Goal: Task Accomplishment & Management: Manage account settings

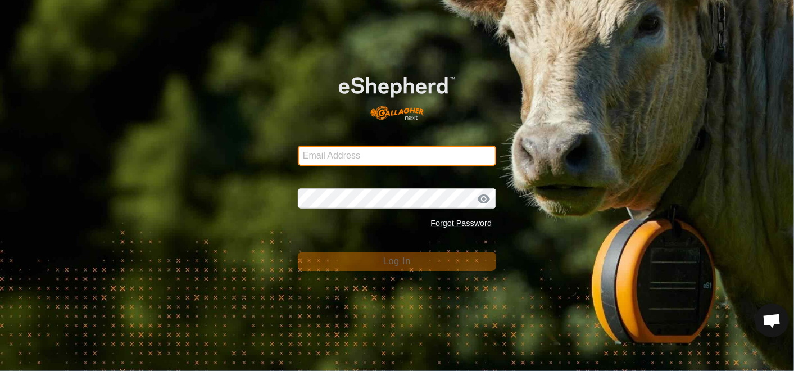
drag, startPoint x: 0, startPoint y: 0, endPoint x: 330, endPoint y: 156, distance: 365.3
click at [330, 156] on input "Email Address" at bounding box center [397, 156] width 198 height 20
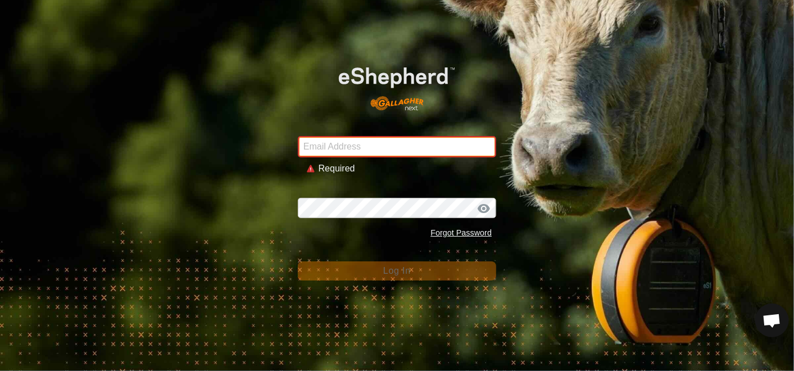
click at [334, 149] on input "Email Address" at bounding box center [397, 146] width 198 height 21
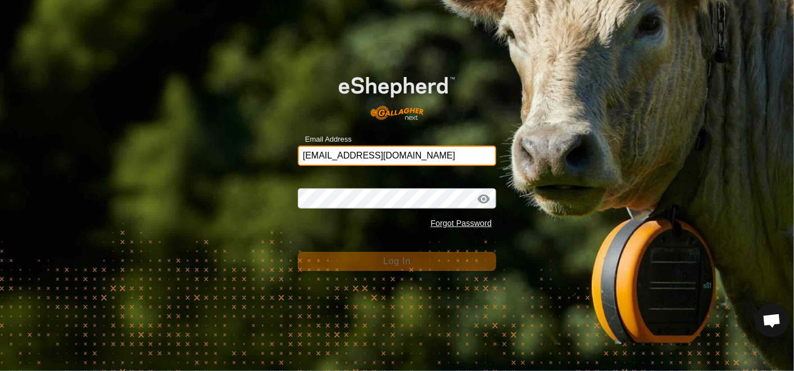
type input "[EMAIL_ADDRESS][DOMAIN_NAME]"
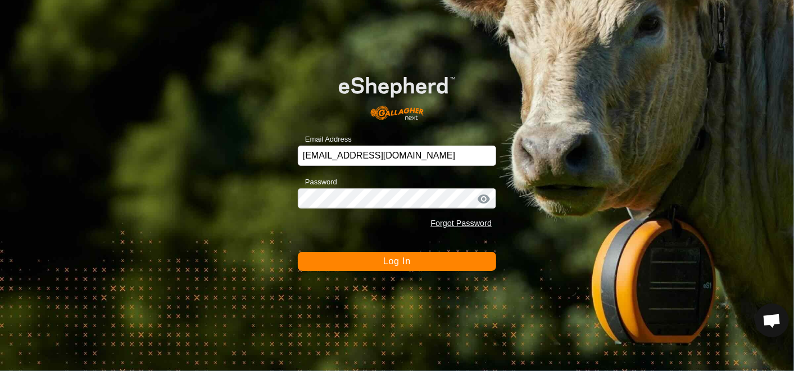
click at [385, 257] on span "Log In" at bounding box center [397, 261] width 28 height 10
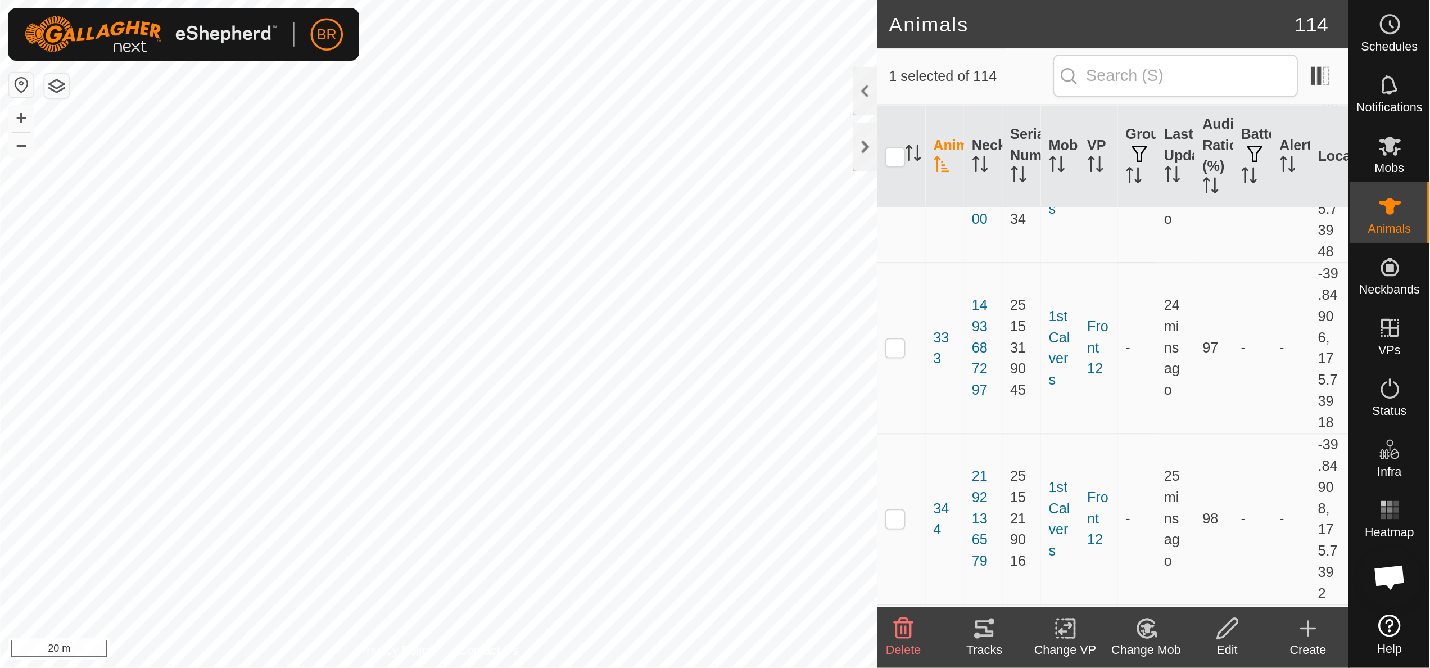
scroll to position [5932, 0]
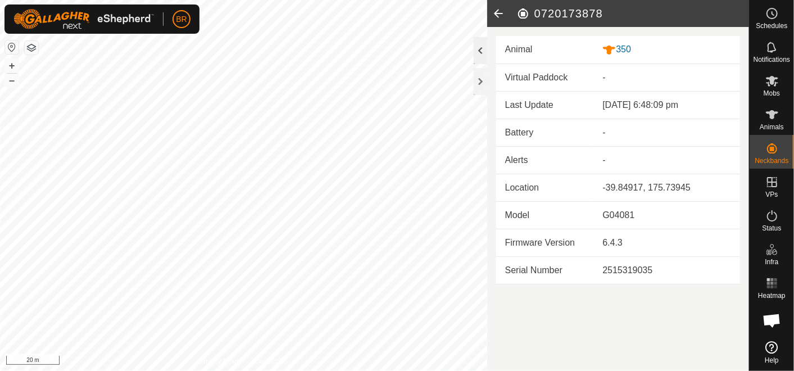
click at [478, 57] on div at bounding box center [480, 50] width 13 height 27
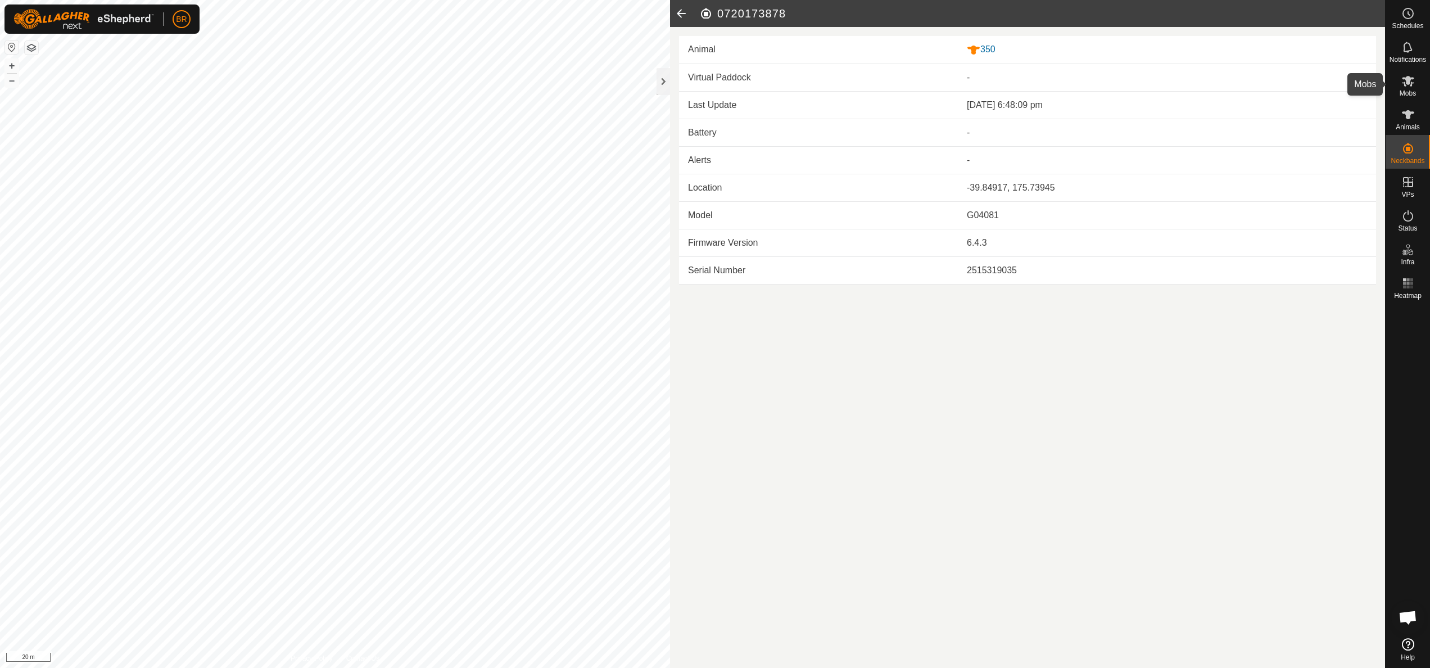
click at [794, 85] on icon at bounding box center [1407, 80] width 13 height 13
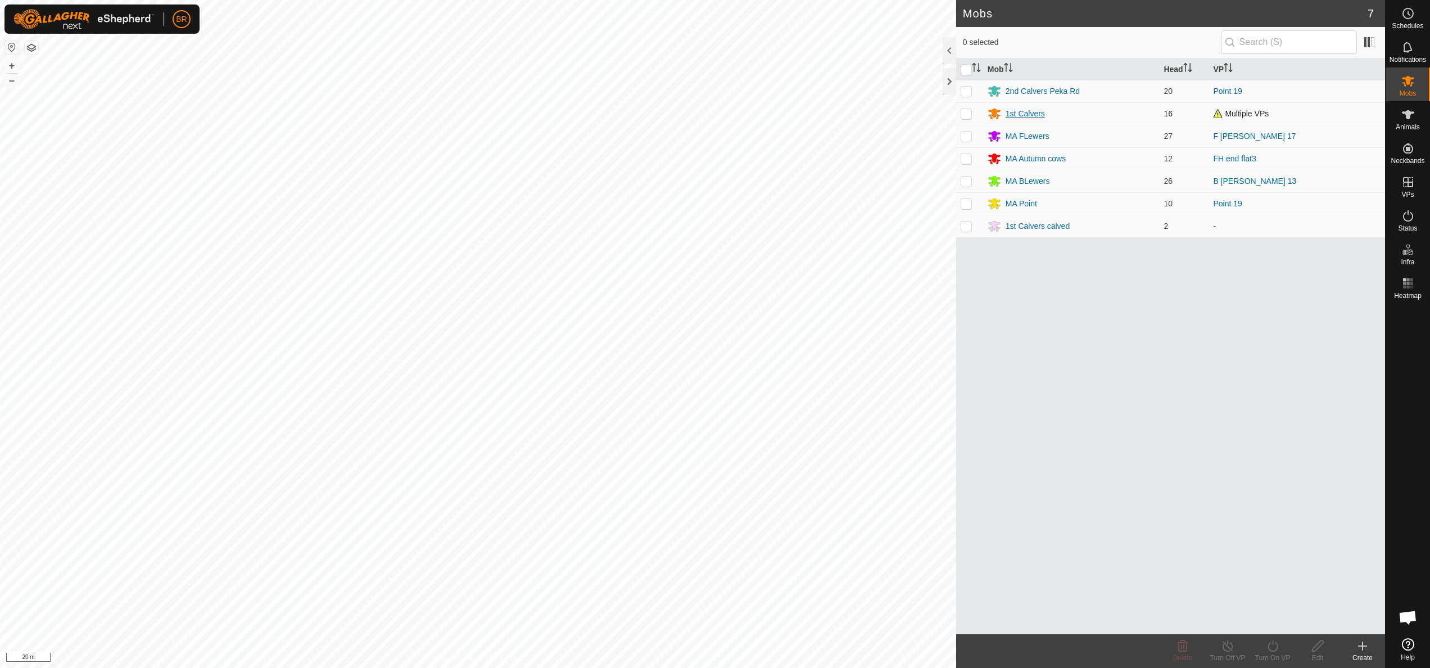
click at [794, 108] on div "1st Calvers" at bounding box center [1024, 114] width 39 height 12
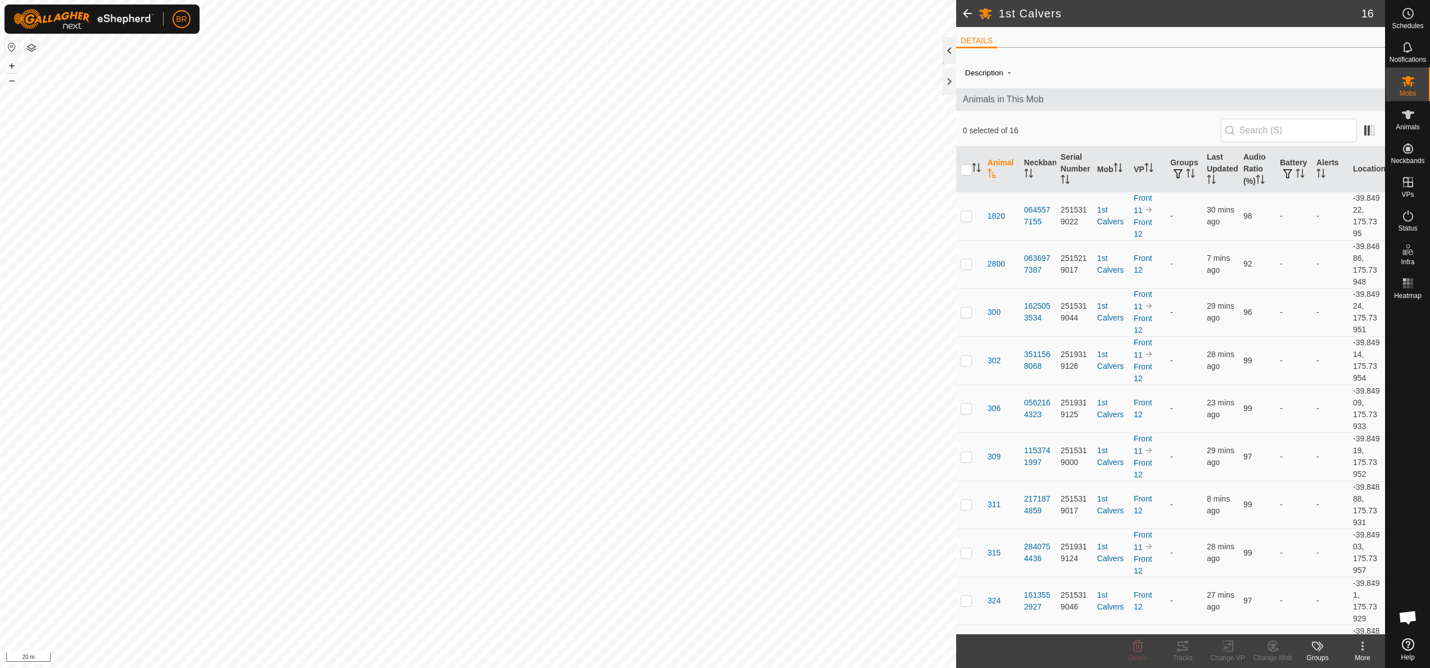
click at [794, 52] on div at bounding box center [949, 50] width 13 height 27
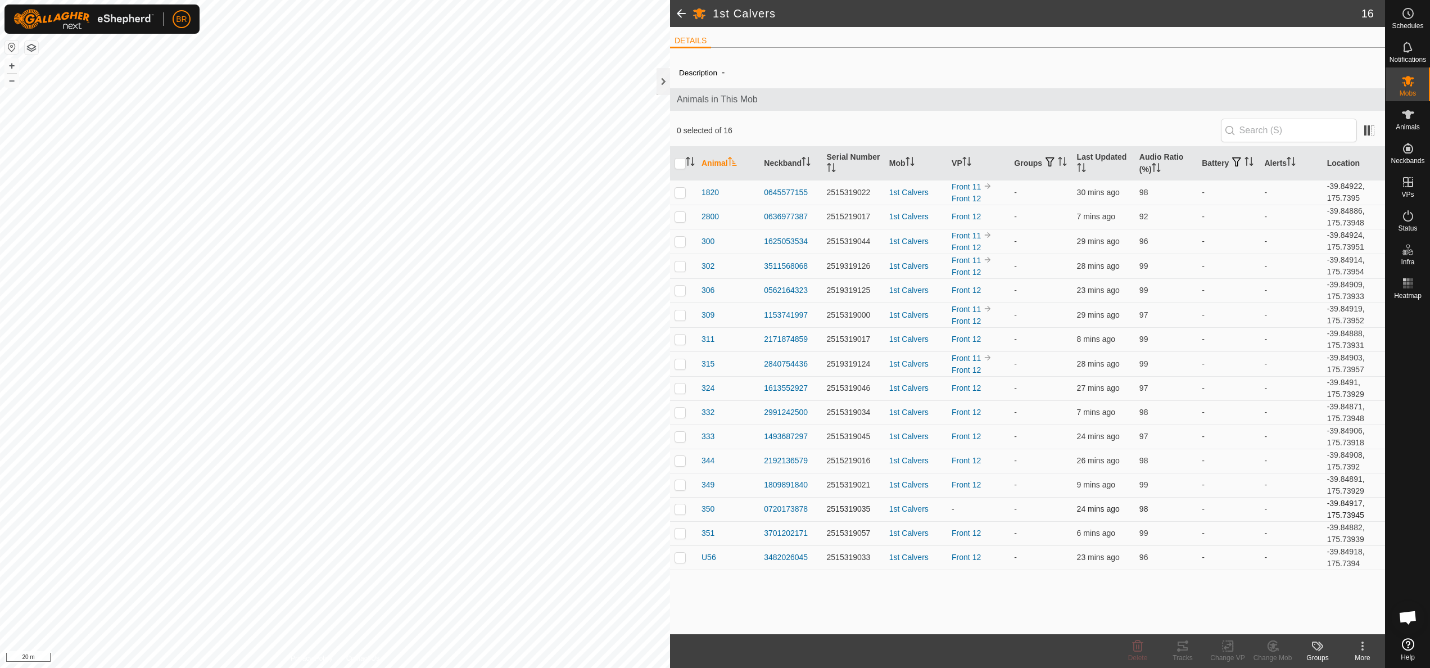
click at [682, 370] on p-checkbox at bounding box center [679, 508] width 11 height 9
click at [794, 370] on icon at bounding box center [1273, 645] width 14 height 13
click at [794, 370] on link "Choose Mob..." at bounding box center [1306, 597] width 111 height 22
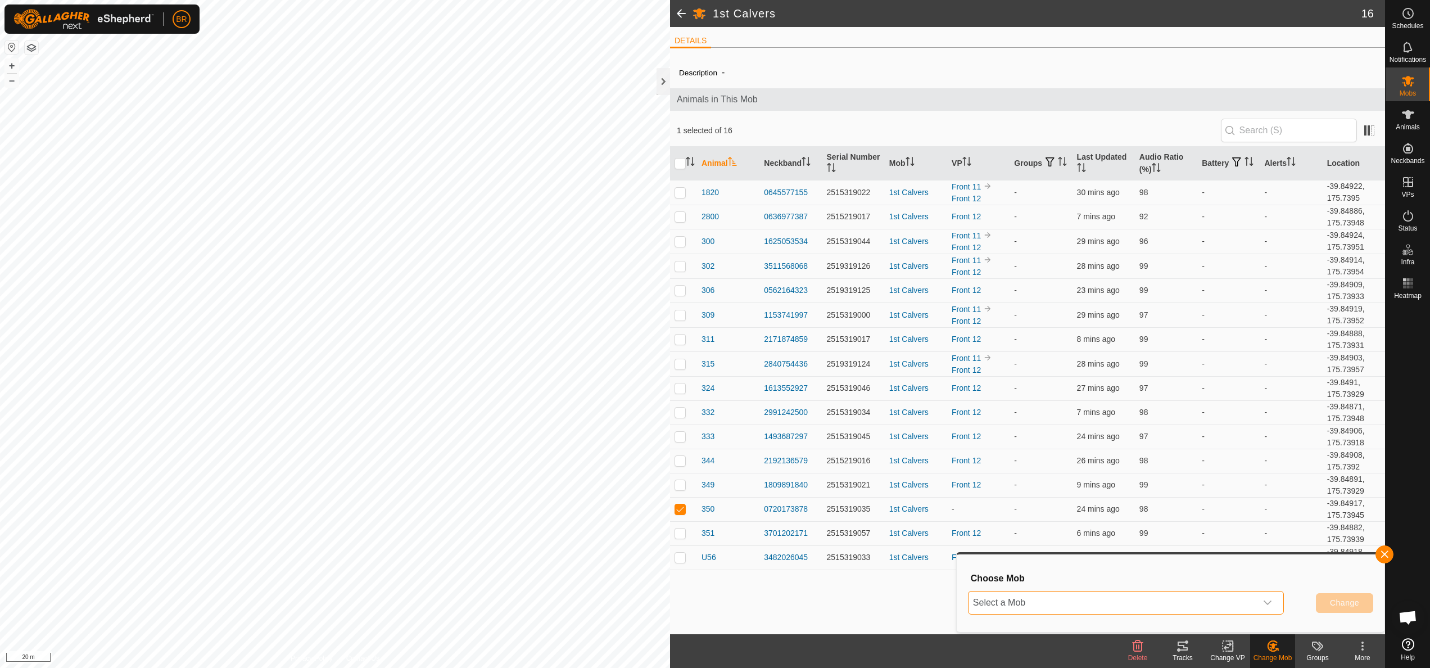
click at [794, 370] on span "Select a Mob" at bounding box center [1112, 602] width 288 height 22
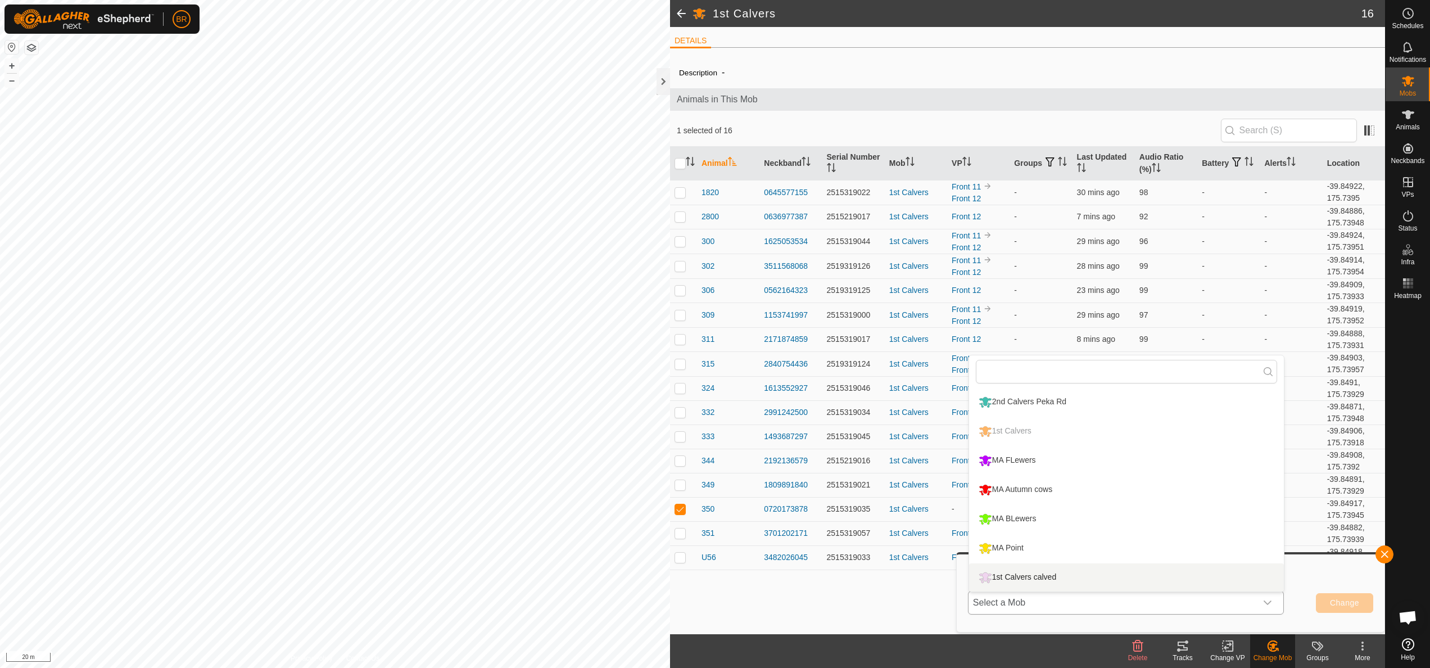
click at [794, 370] on li "1st Calvers calved" at bounding box center [1126, 577] width 315 height 28
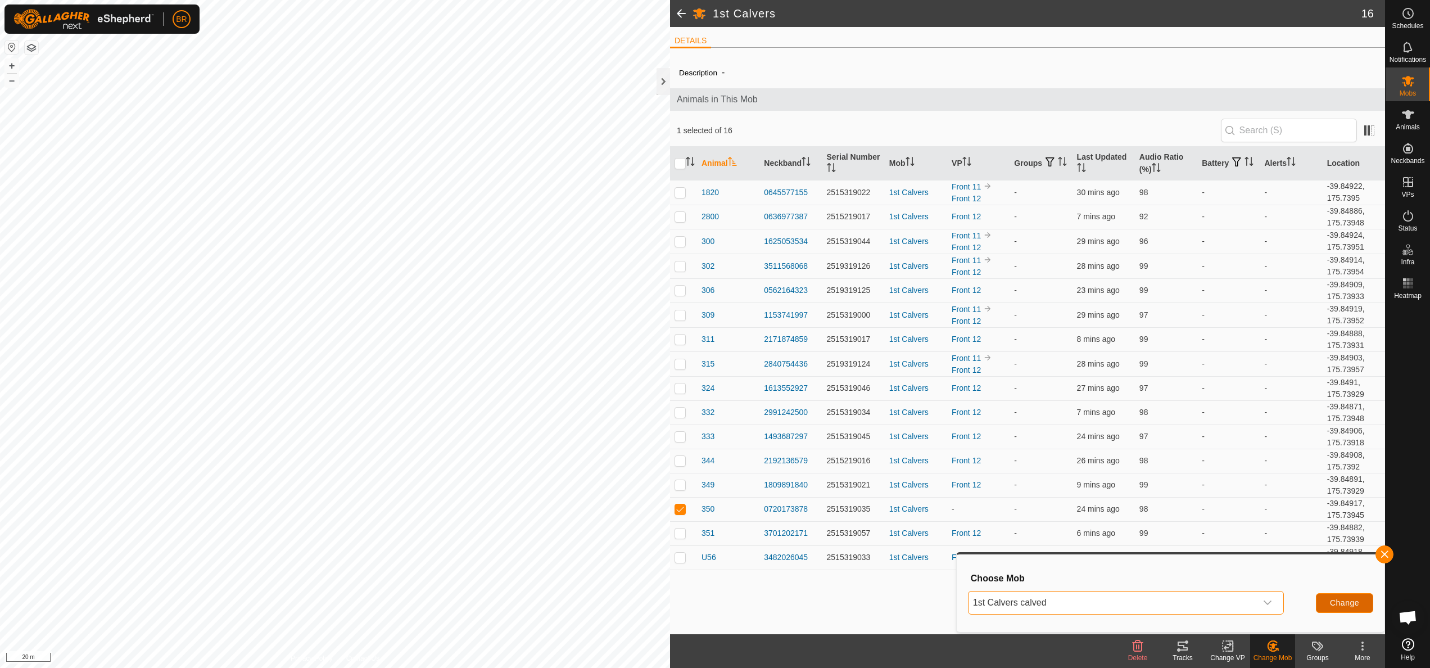
click at [794, 370] on span "Change" at bounding box center [1344, 602] width 29 height 9
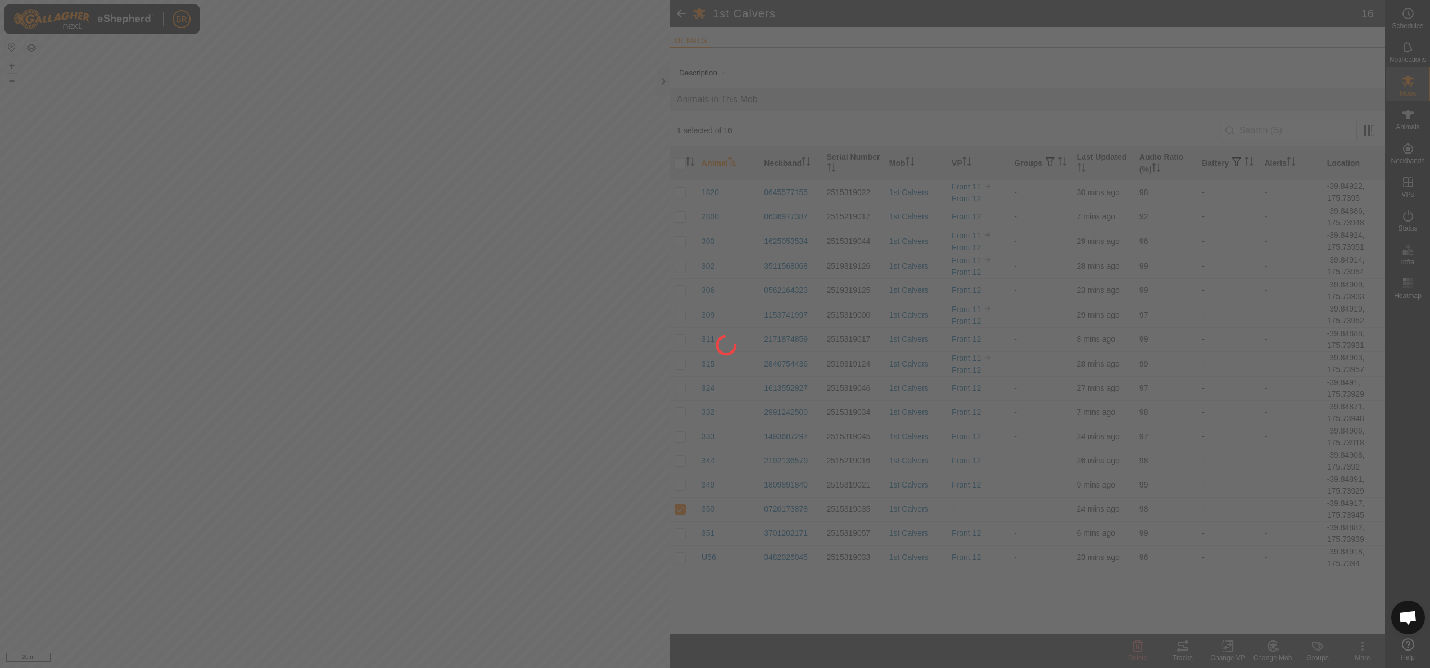
checkbox input "false"
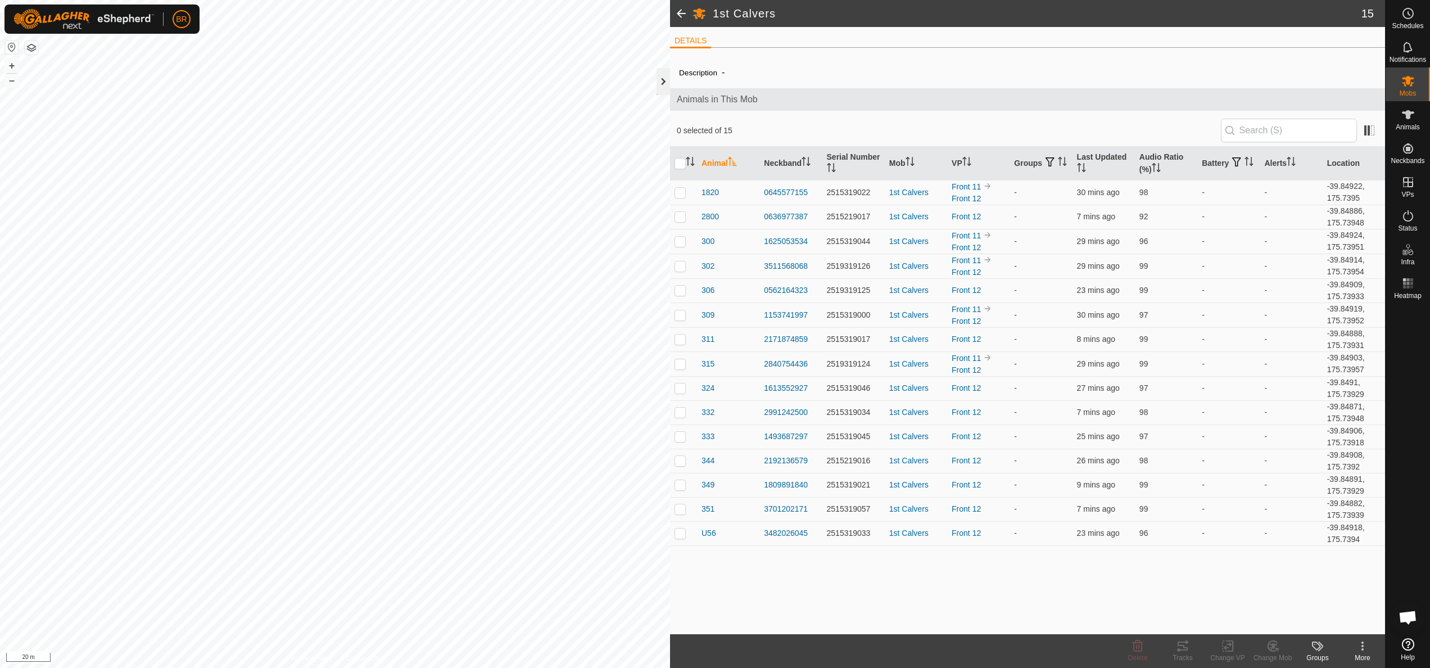
click at [657, 87] on div at bounding box center [662, 81] width 13 height 27
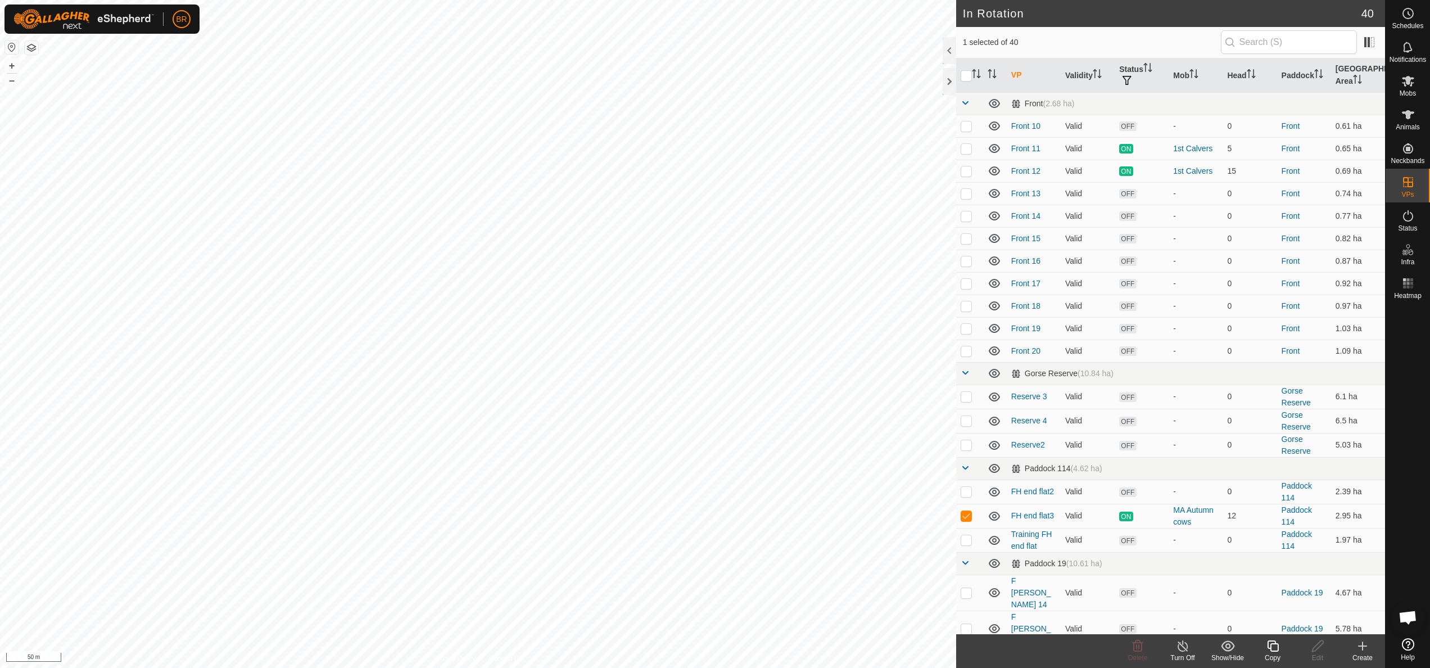
click at [794, 370] on icon at bounding box center [1272, 645] width 11 height 11
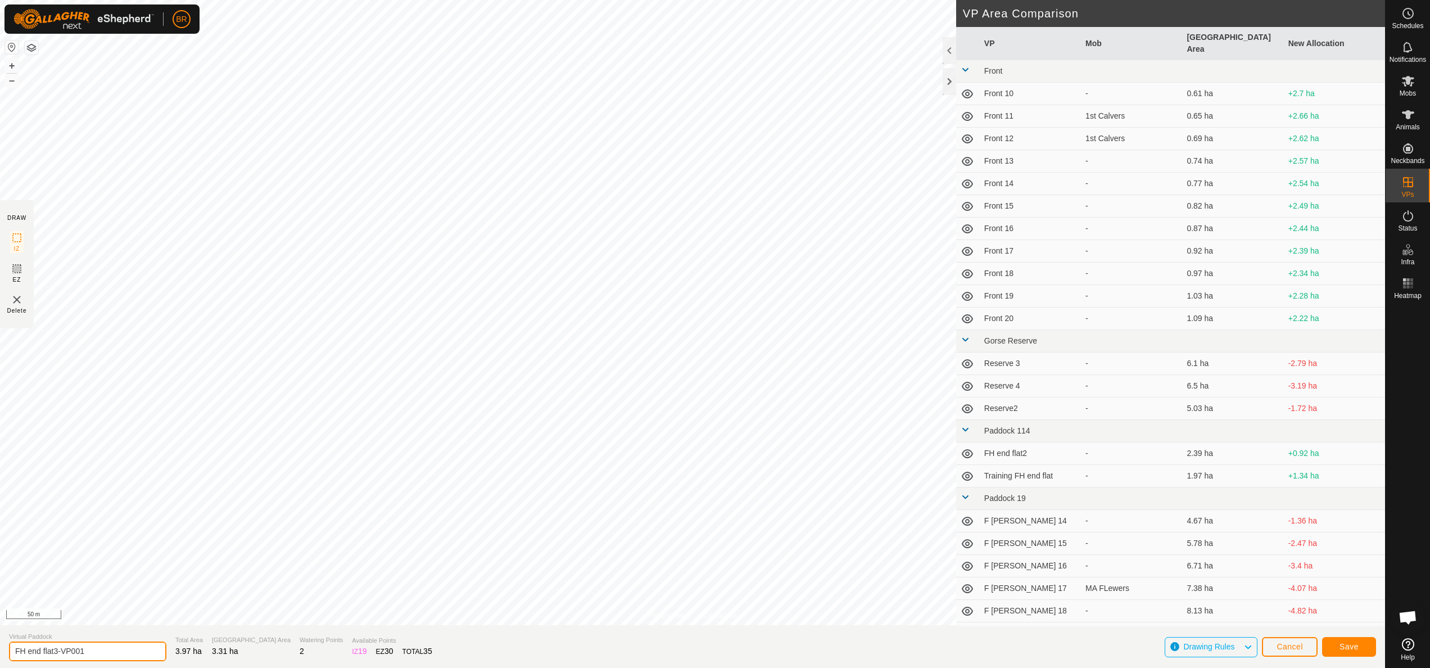
drag, startPoint x: 112, startPoint y: 659, endPoint x: 53, endPoint y: 645, distance: 61.2
click at [53, 370] on input "FH end flat3-VP001" at bounding box center [87, 651] width 157 height 20
type input "FH end flat4"
click at [794, 370] on span "Save" at bounding box center [1348, 646] width 19 height 9
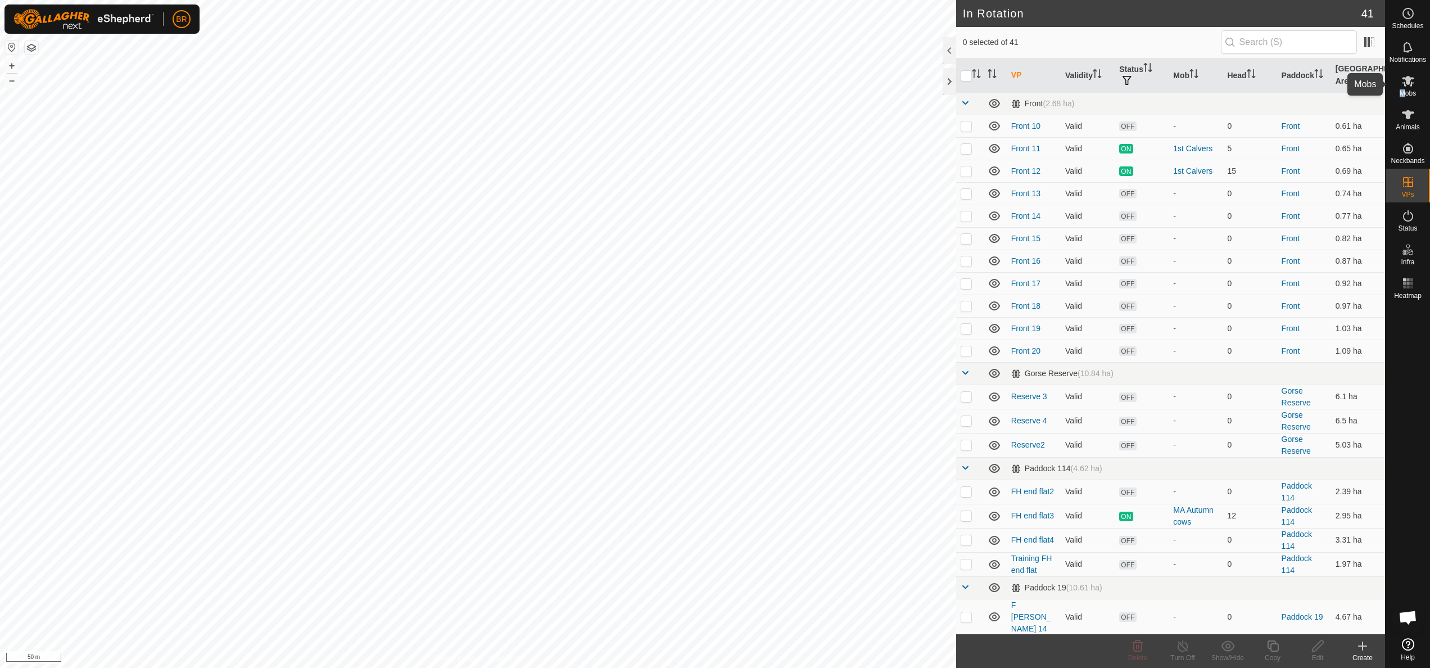
click at [794, 88] on div "Mobs" at bounding box center [1407, 84] width 44 height 34
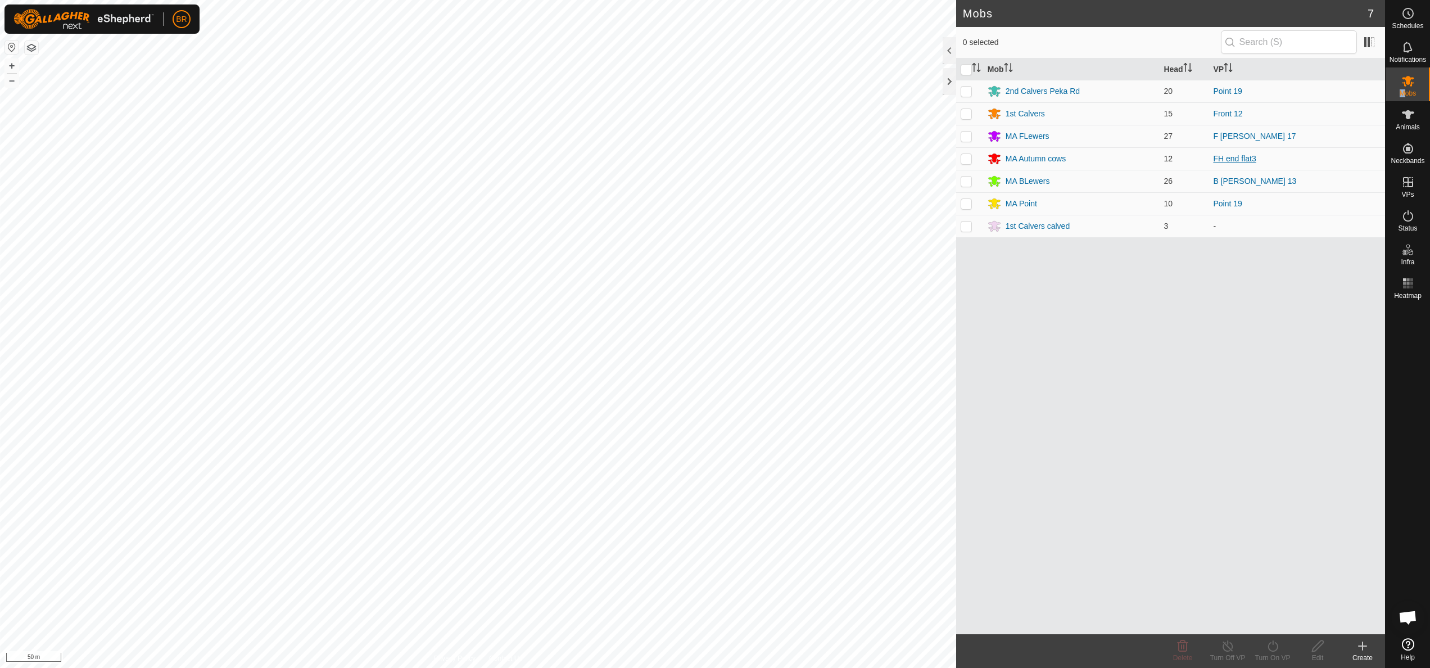
click at [794, 154] on link "FH end flat3" at bounding box center [1234, 158] width 43 height 9
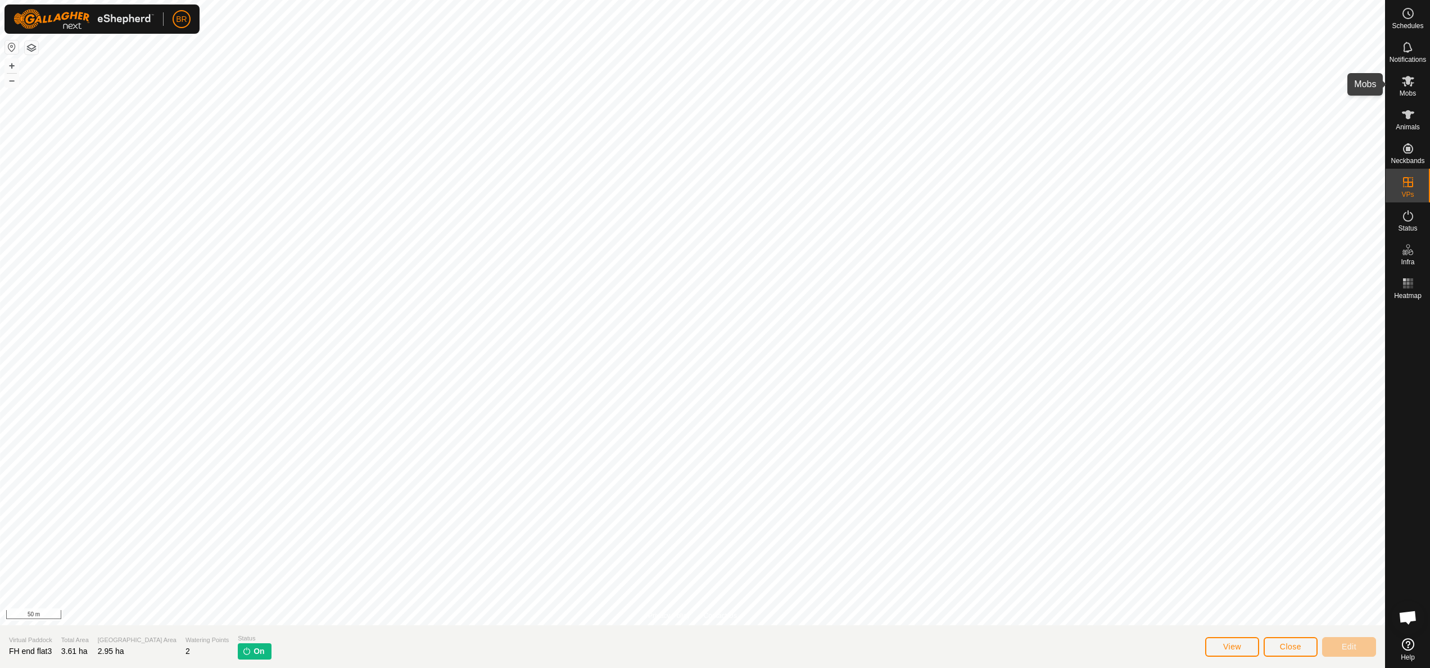
click at [794, 73] on div "Mobs" at bounding box center [1407, 84] width 44 height 34
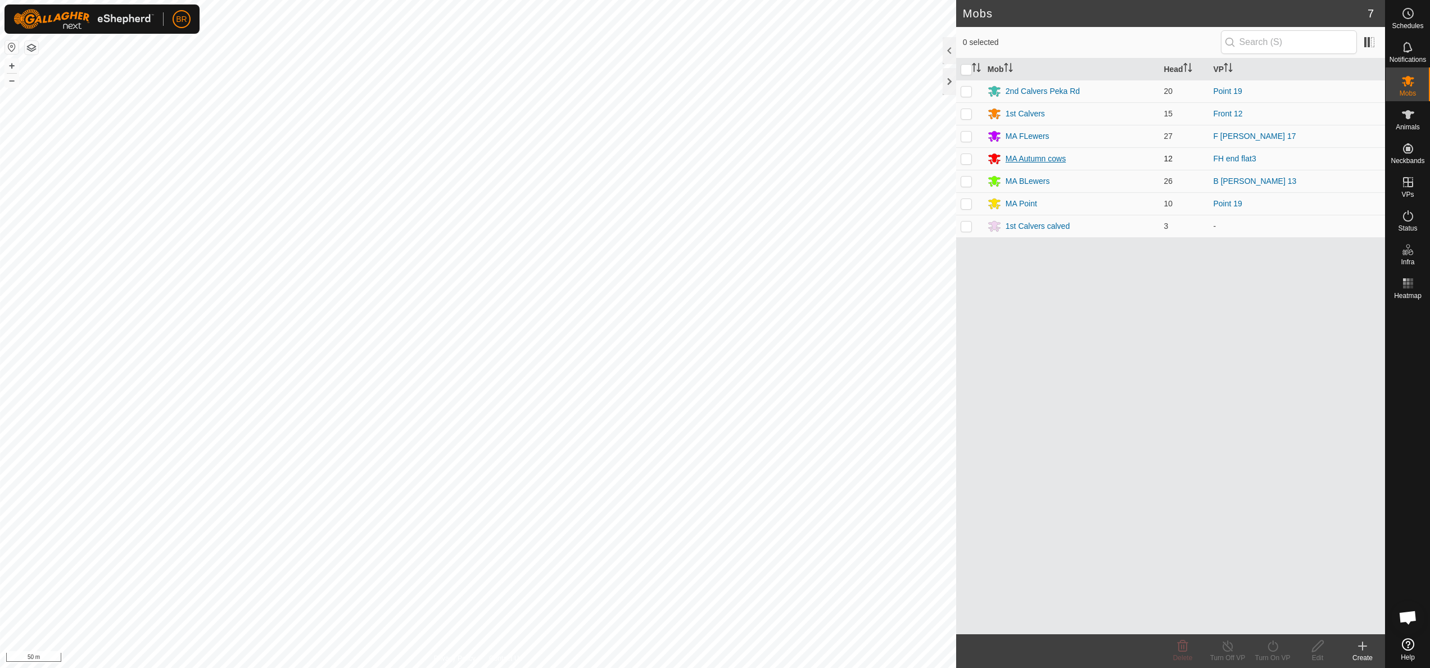
click at [794, 153] on div "MA Autumn cows" at bounding box center [1035, 159] width 60 height 12
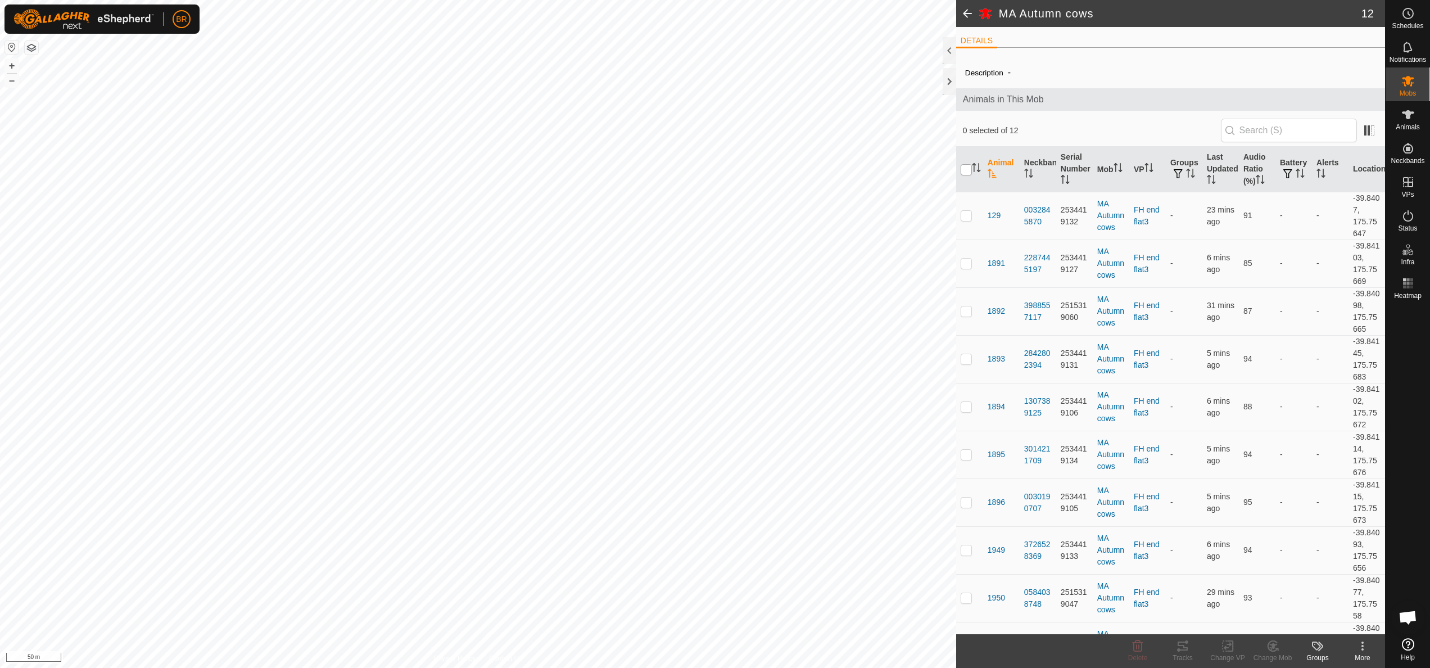
click at [794, 171] on input "checkbox" at bounding box center [966, 169] width 11 height 11
checkbox input "true"
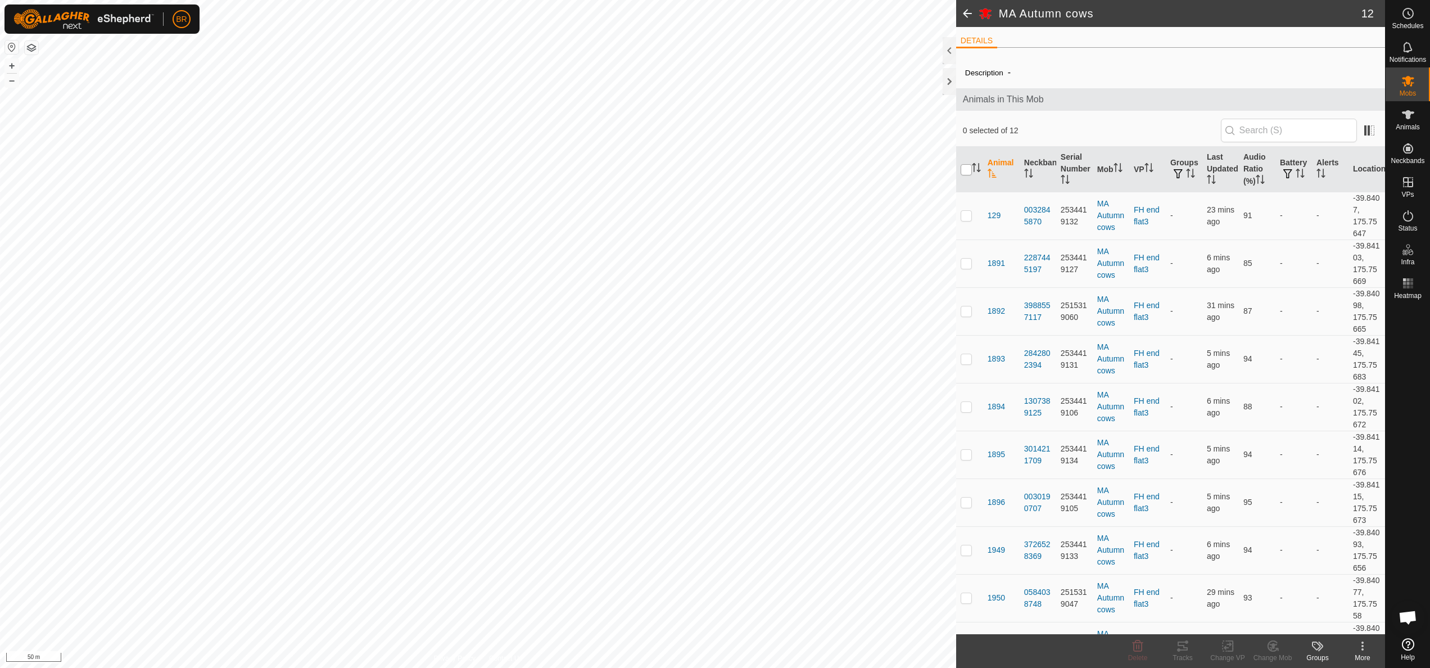
checkbox input "true"
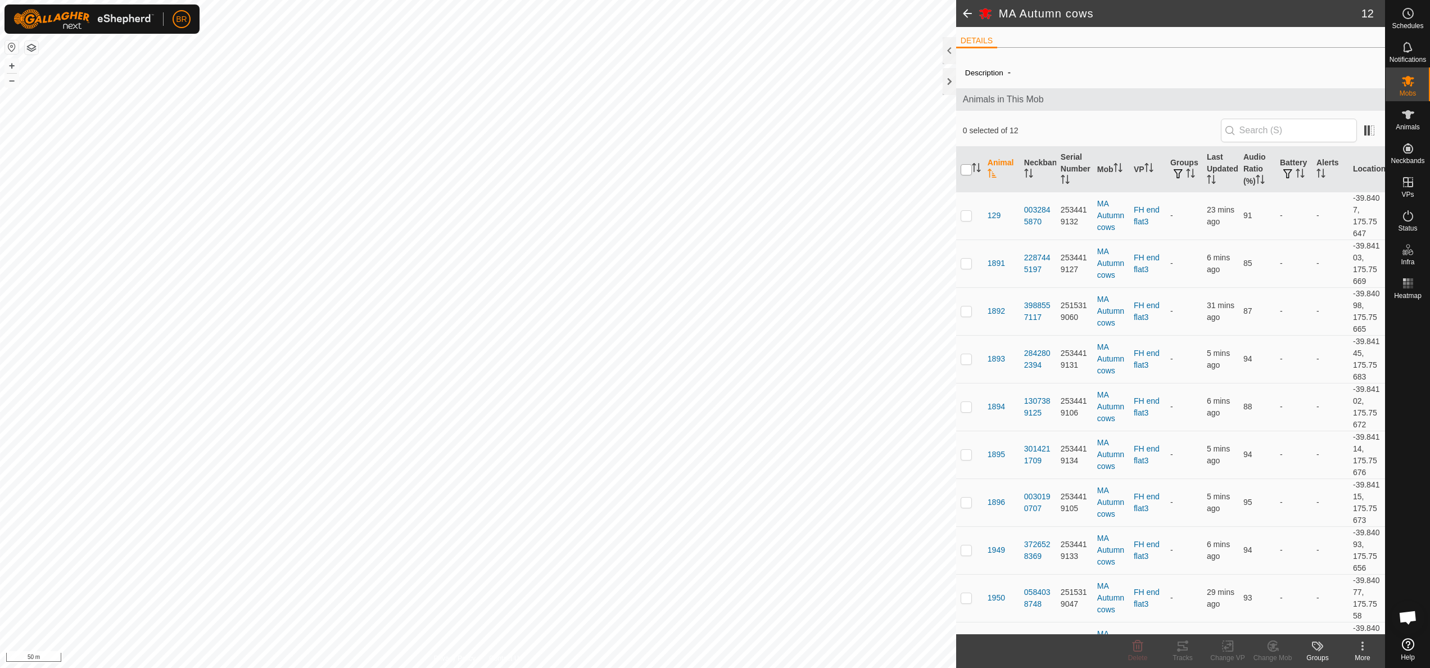
checkbox input "true"
click at [794, 370] on icon at bounding box center [1228, 645] width 14 height 13
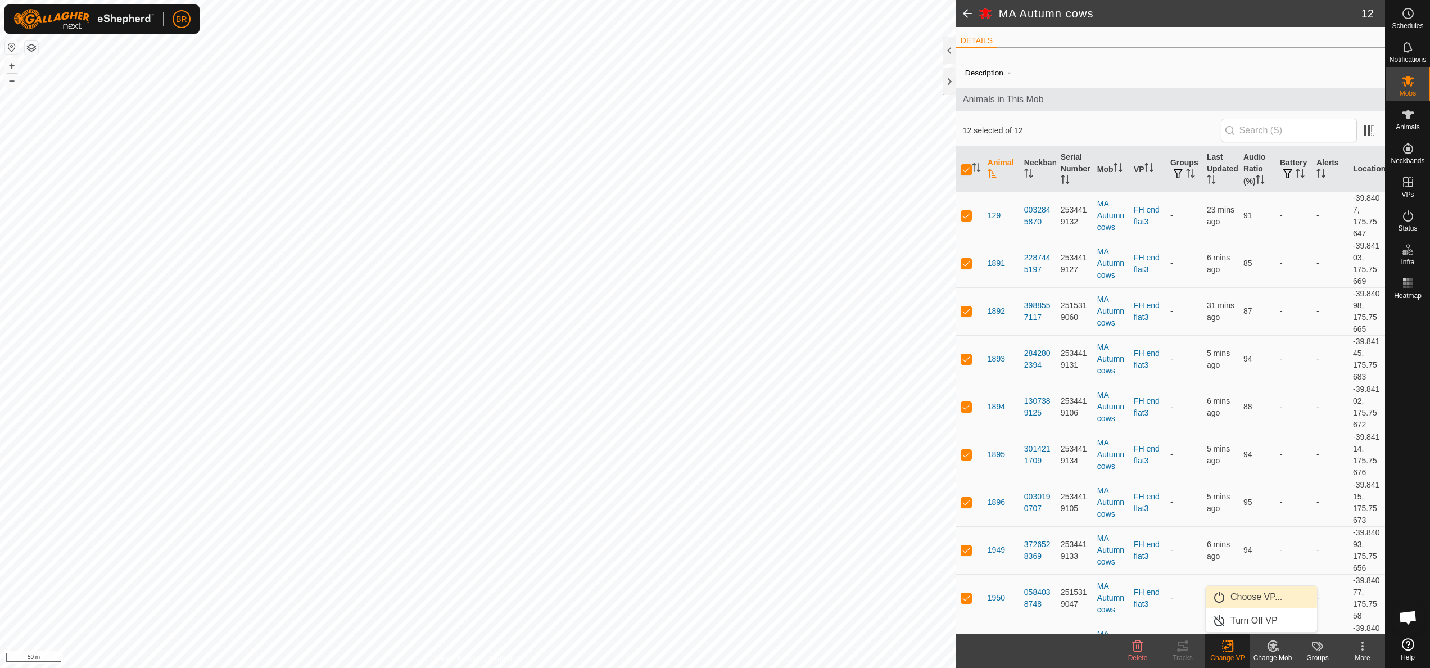
click at [794, 370] on link "Choose VP..." at bounding box center [1261, 597] width 111 height 22
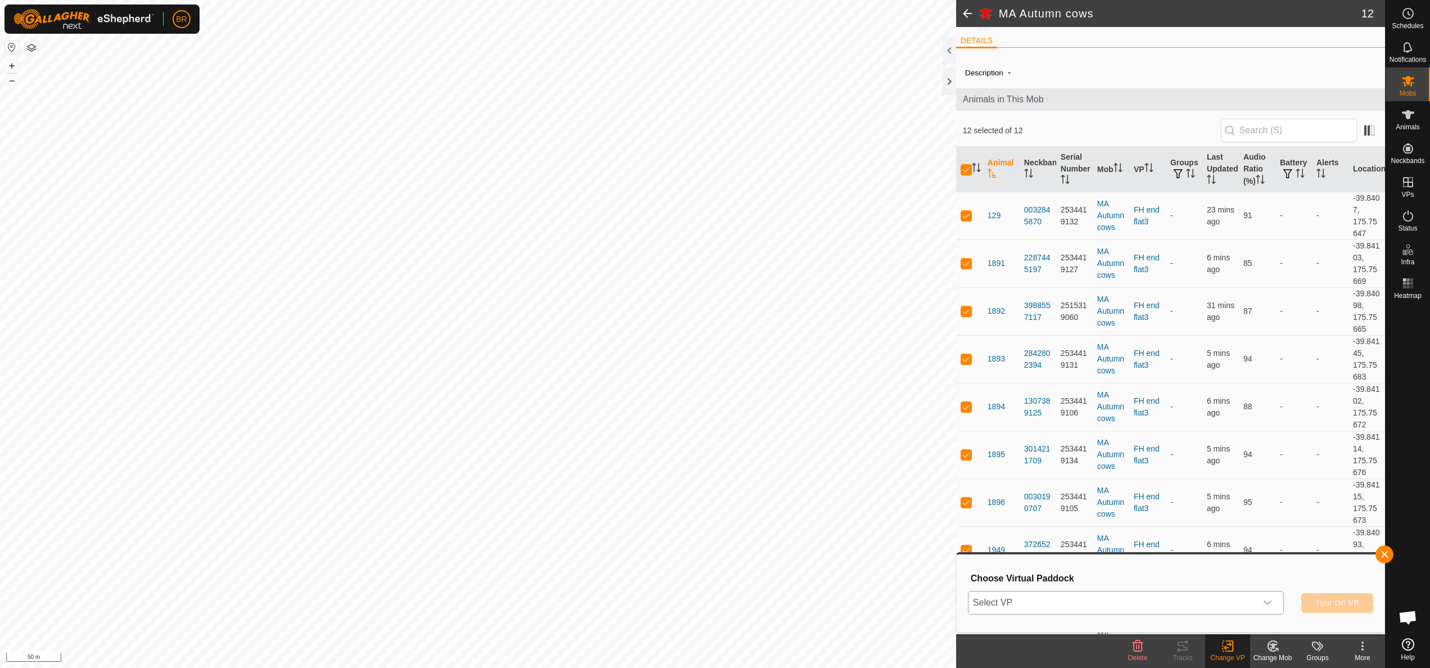
click at [794, 370] on span "Select VP" at bounding box center [1112, 602] width 288 height 22
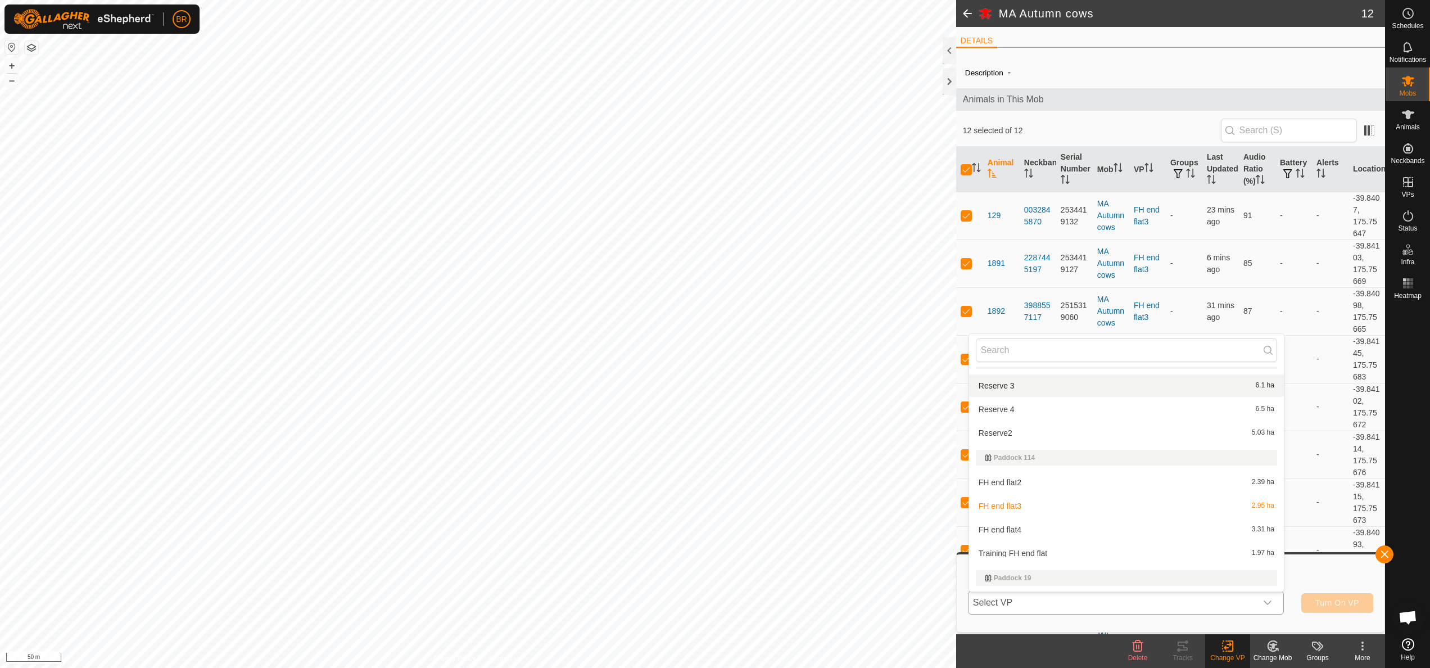
scroll to position [337, 0]
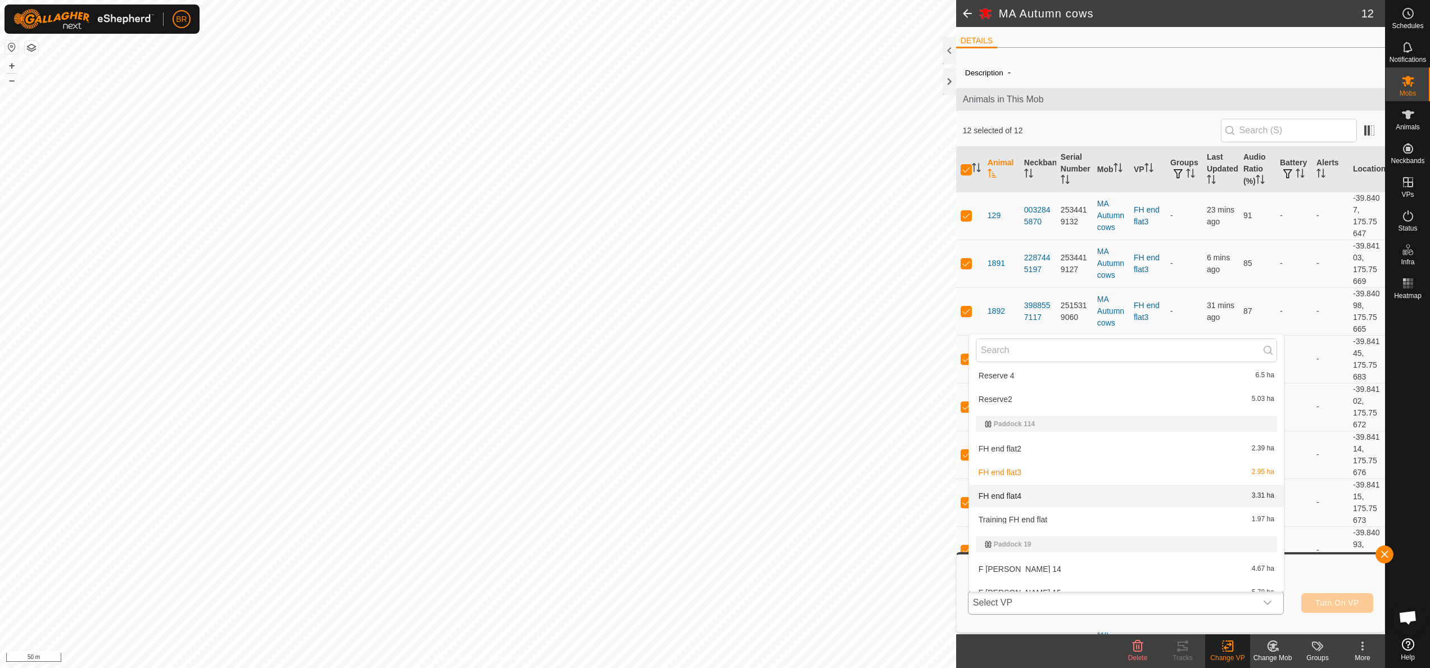
click at [794, 370] on li "FH end flat4 3.31 ha" at bounding box center [1126, 495] width 315 height 22
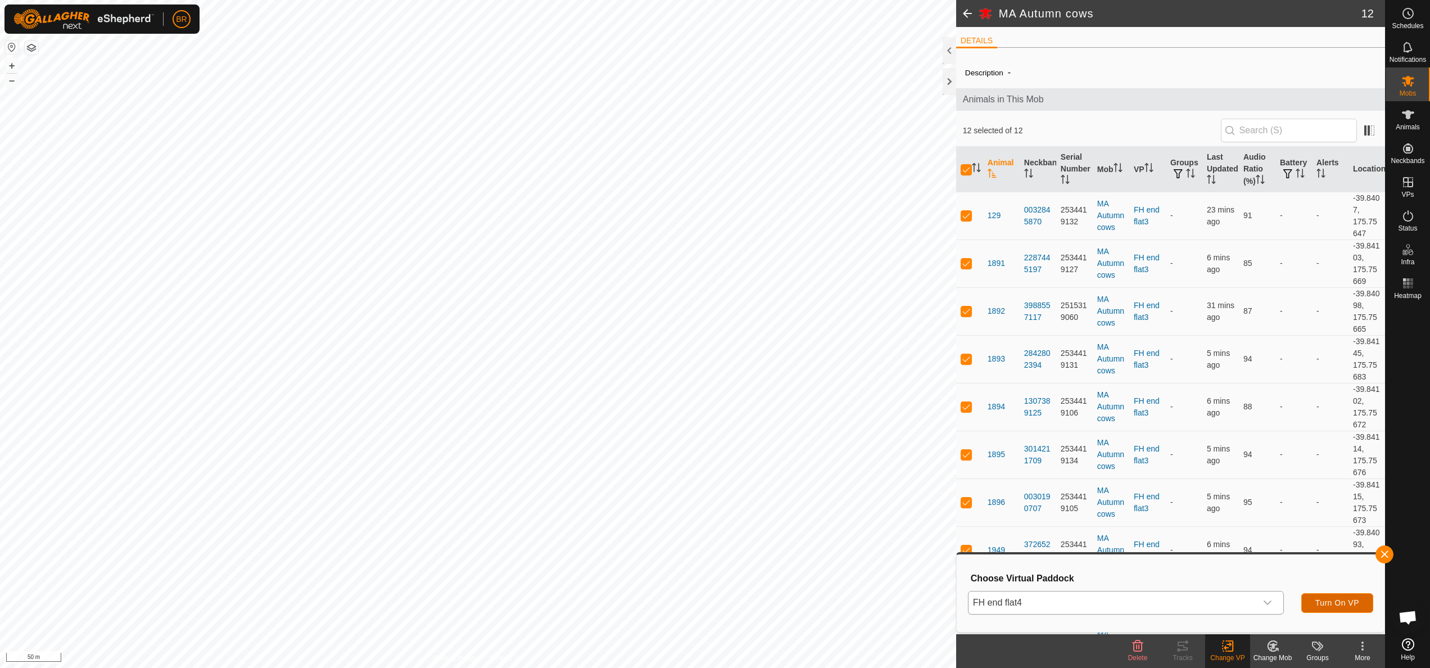
click at [794, 370] on button "Turn On VP" at bounding box center [1337, 603] width 72 height 20
